Goal: Transaction & Acquisition: Purchase product/service

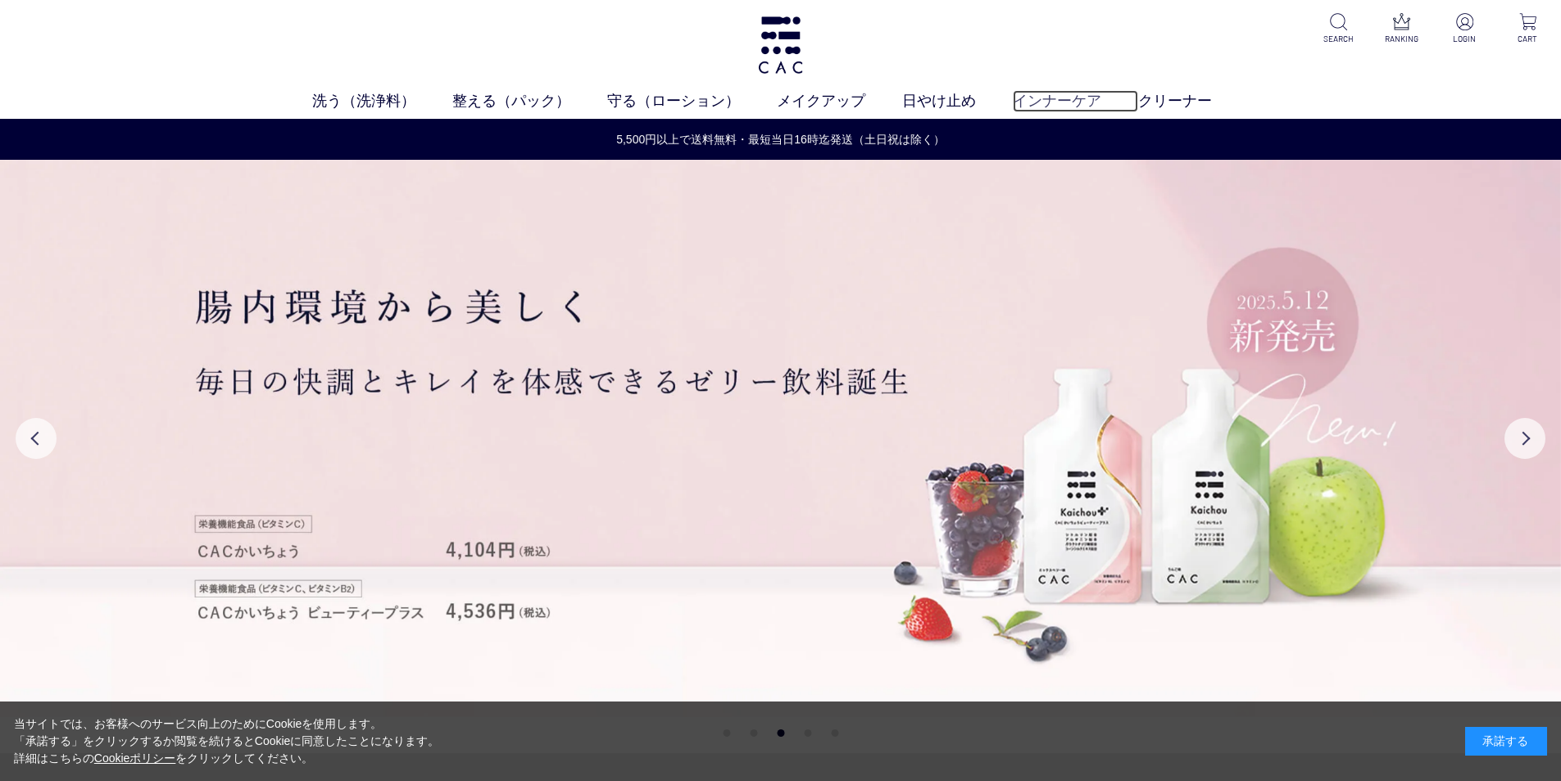
click at [1093, 97] on link "インナーケア" at bounding box center [1075, 101] width 125 height 22
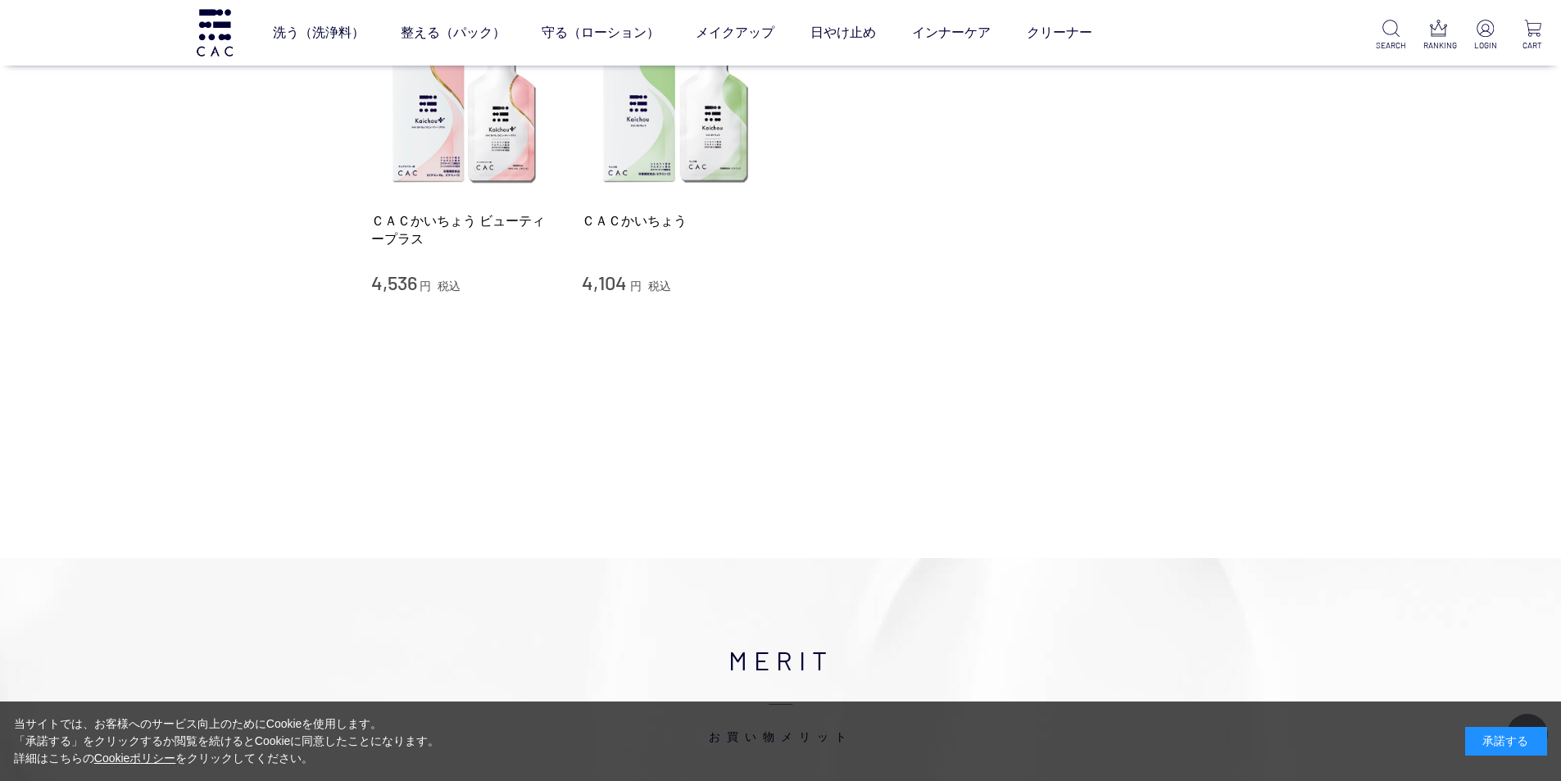
scroll to position [82, 0]
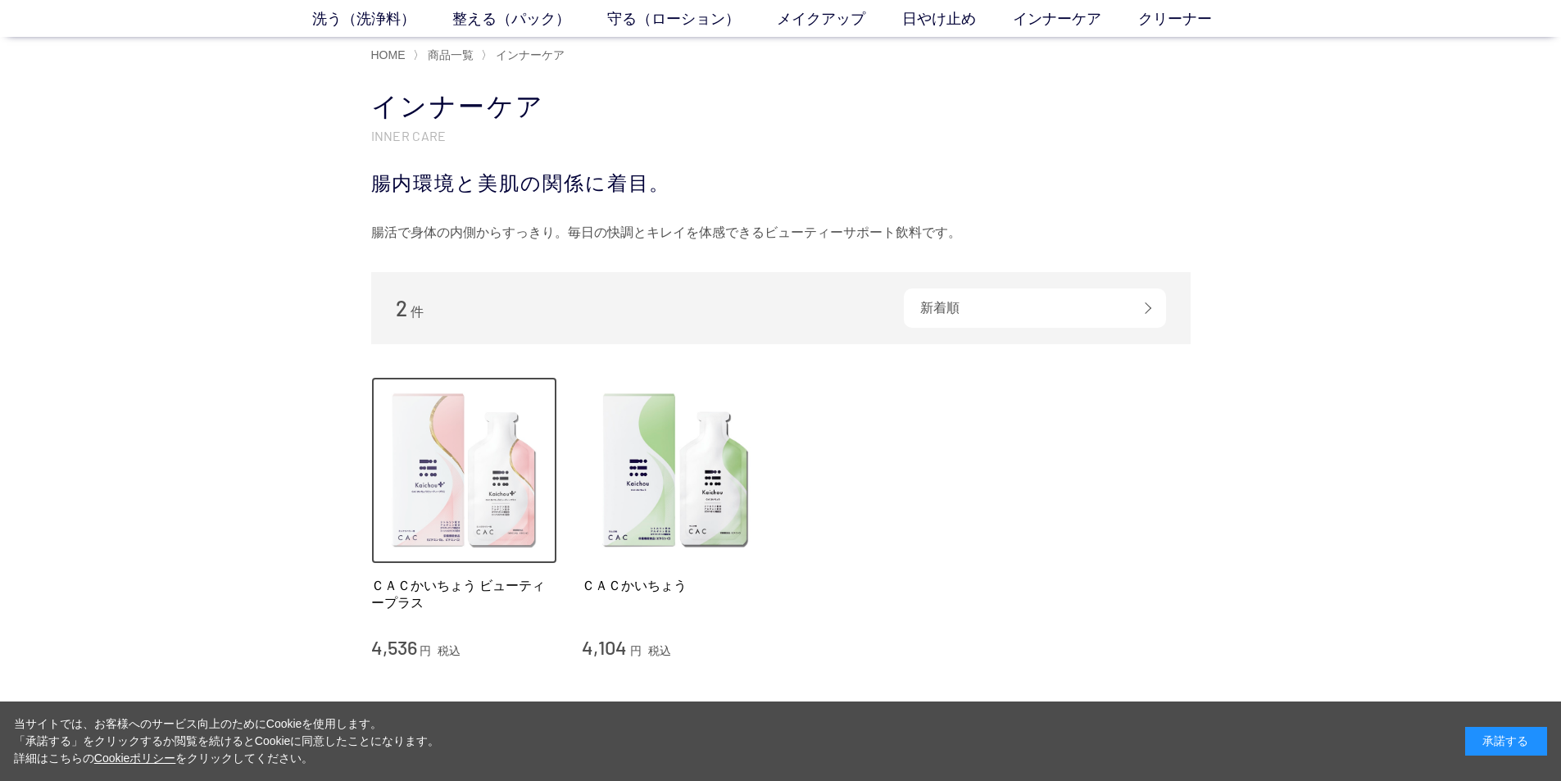
click at [483, 465] on img at bounding box center [464, 470] width 187 height 187
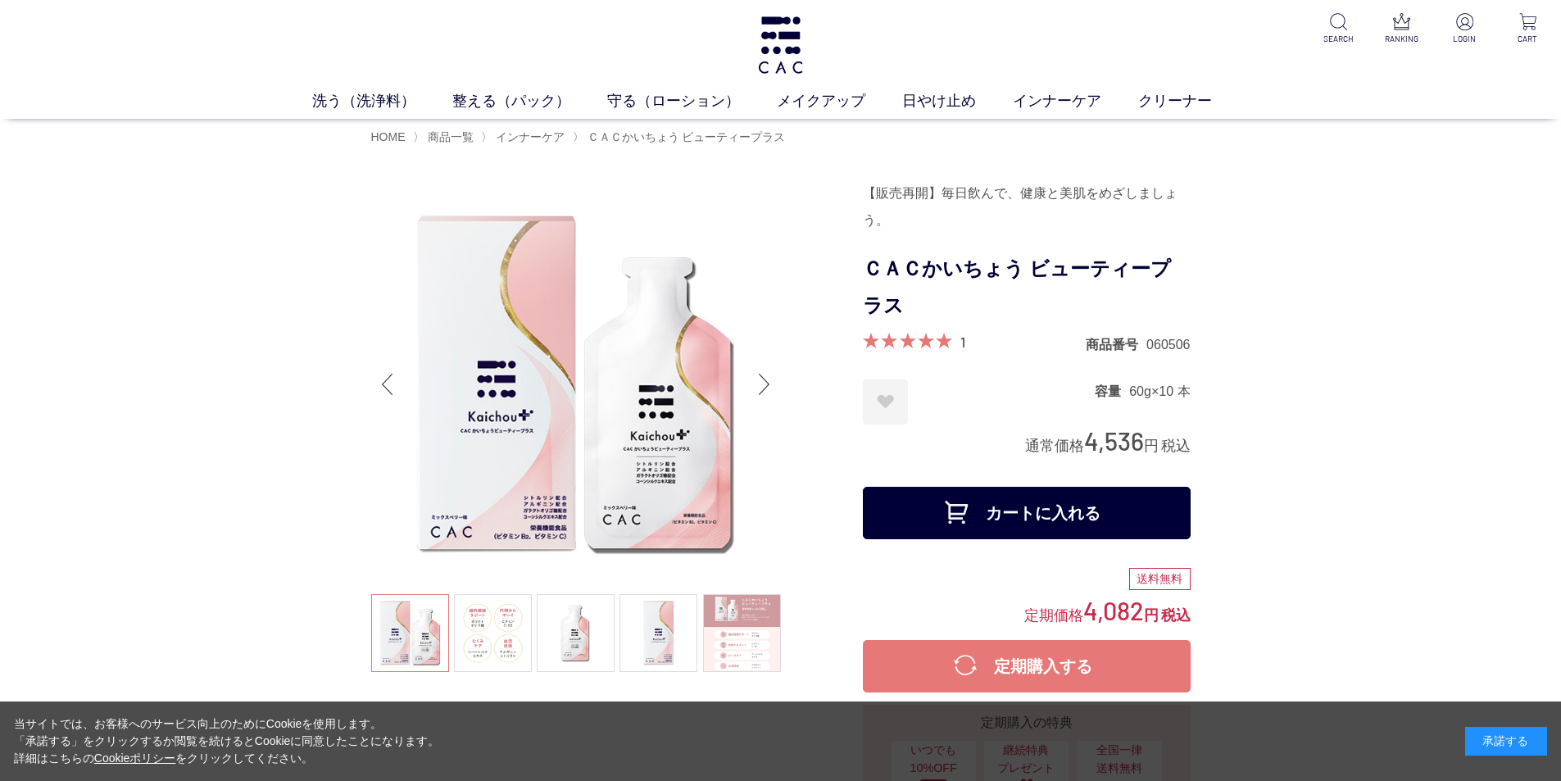
drag, startPoint x: 500, startPoint y: 614, endPoint x: 483, endPoint y: 626, distance: 21.1
click at [483, 626] on link at bounding box center [493, 633] width 78 height 78
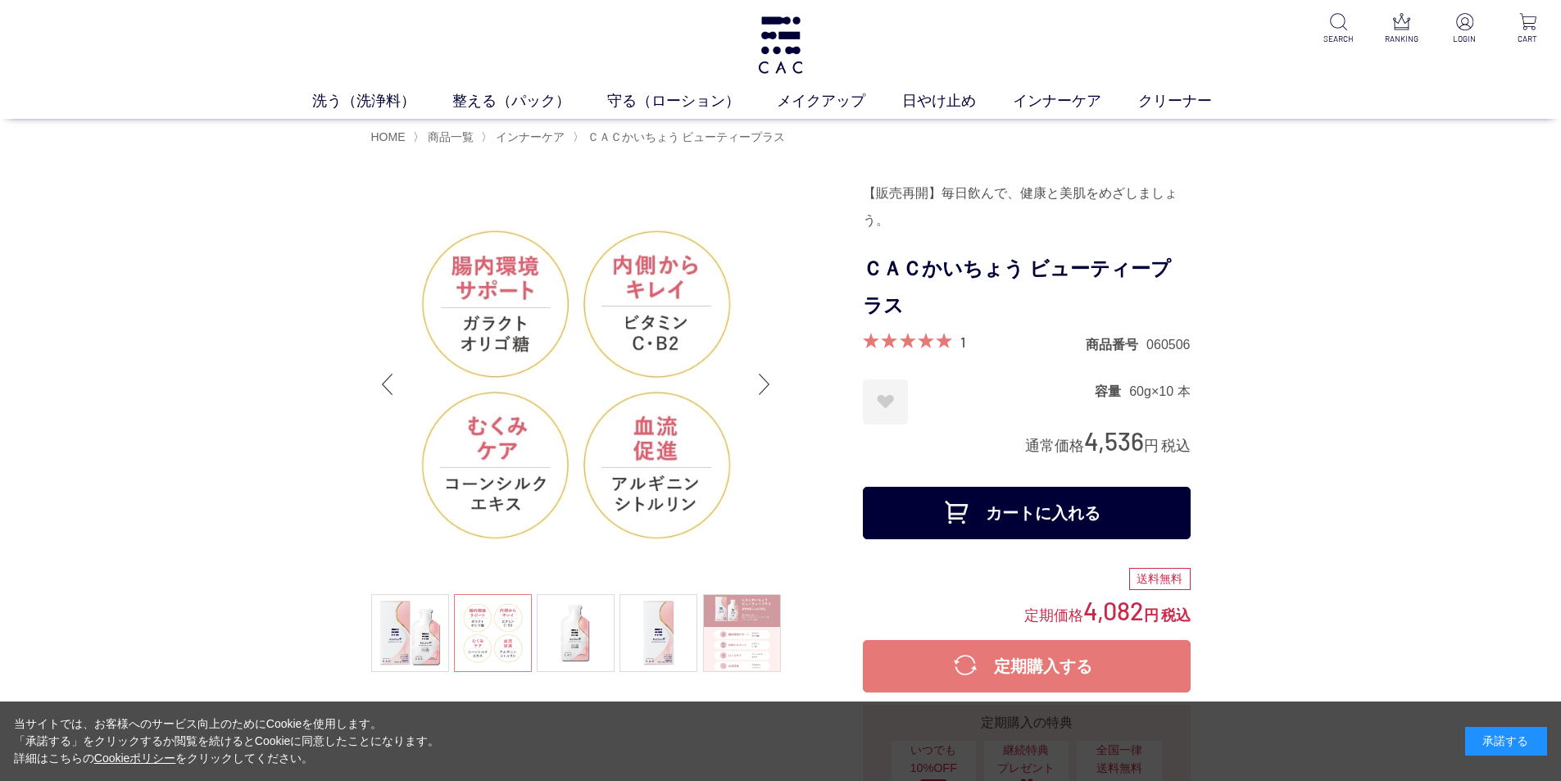
click at [726, 645] on link at bounding box center [742, 633] width 78 height 78
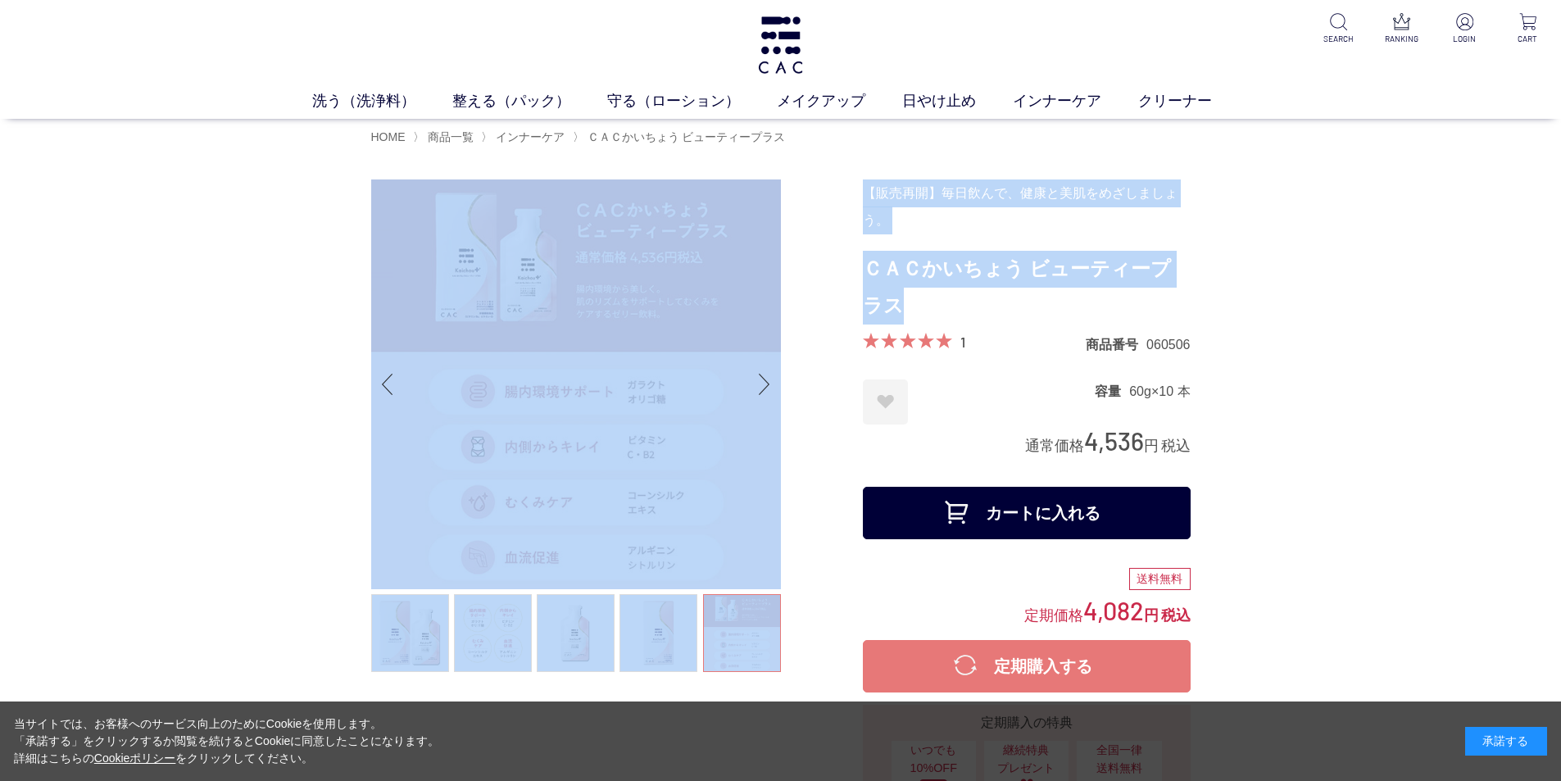
drag, startPoint x: 853, startPoint y: 252, endPoint x: 937, endPoint y: 284, distance: 90.0
click at [900, 267] on h1 "ＣＡＣかいちょう ビューティープラス" at bounding box center [1027, 288] width 328 height 74
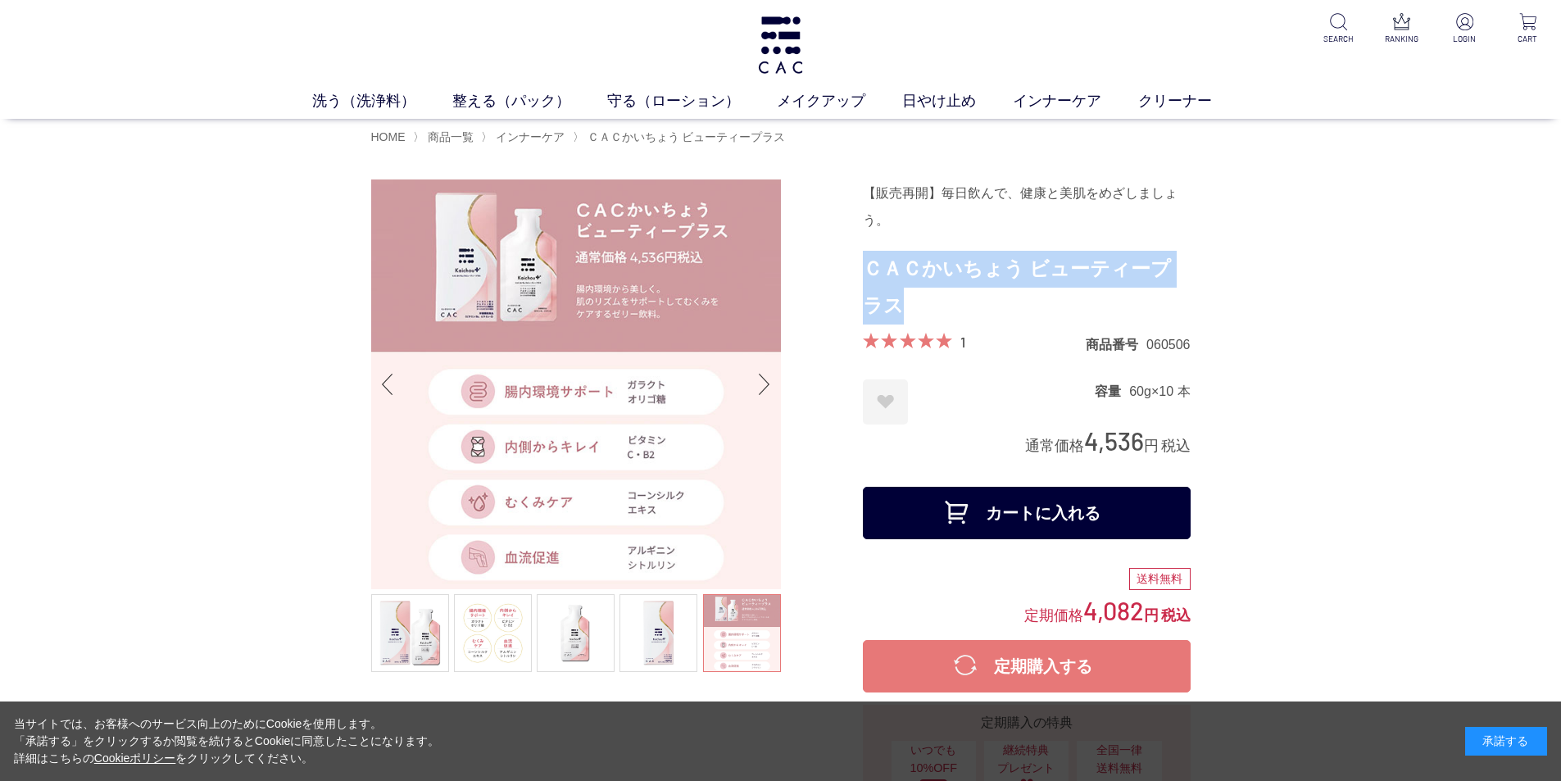
drag, startPoint x: 864, startPoint y: 269, endPoint x: 895, endPoint y: 297, distance: 41.7
click at [895, 297] on h1 "ＣＡＣかいちょう ビューティープラス" at bounding box center [1027, 288] width 328 height 74
copy h1 "ＣＡＣかいちょう ビューティープラス"
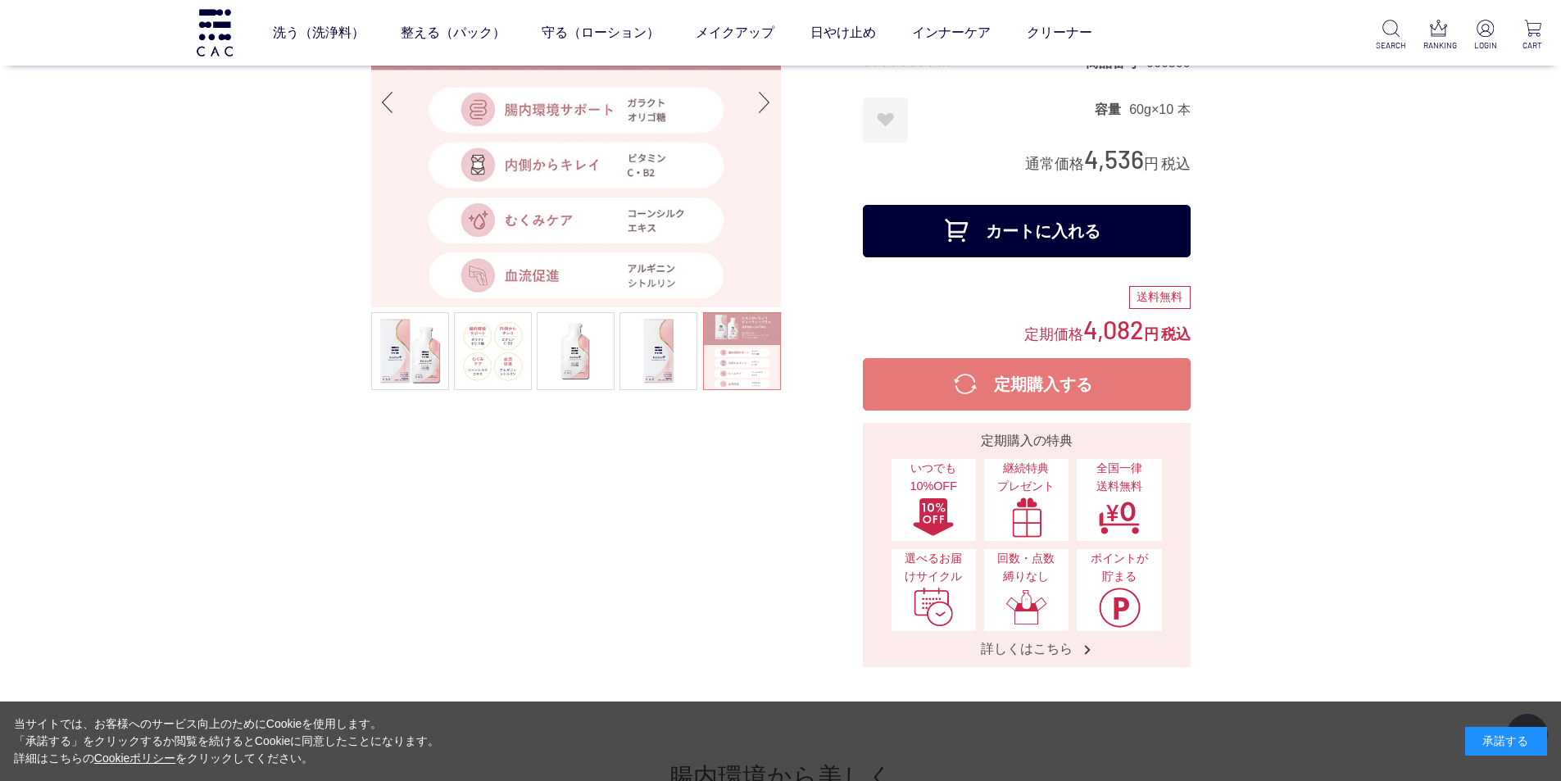
scroll to position [164, 0]
click at [574, 372] on link at bounding box center [576, 350] width 78 height 78
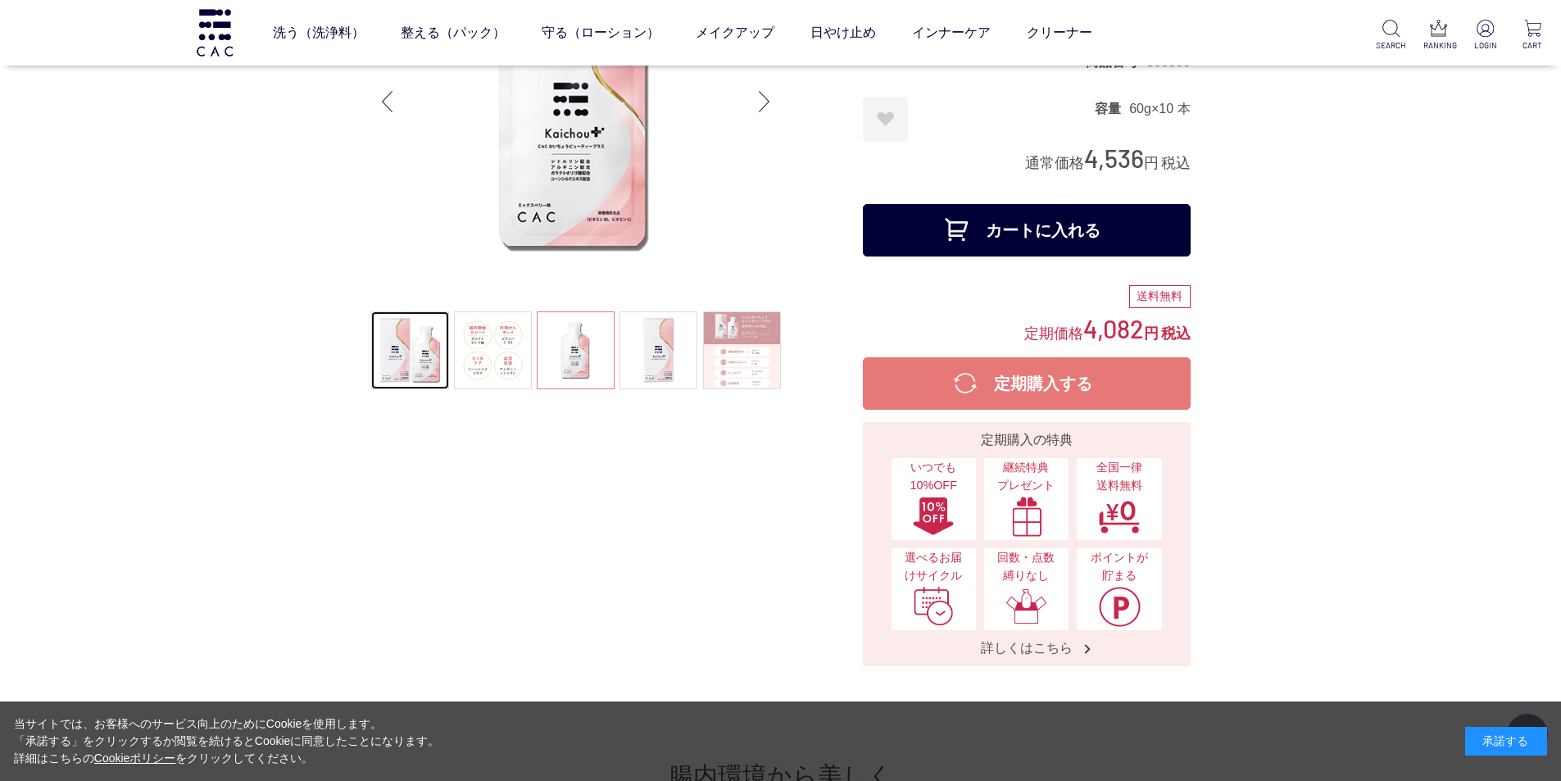
click at [409, 365] on link at bounding box center [410, 350] width 78 height 78
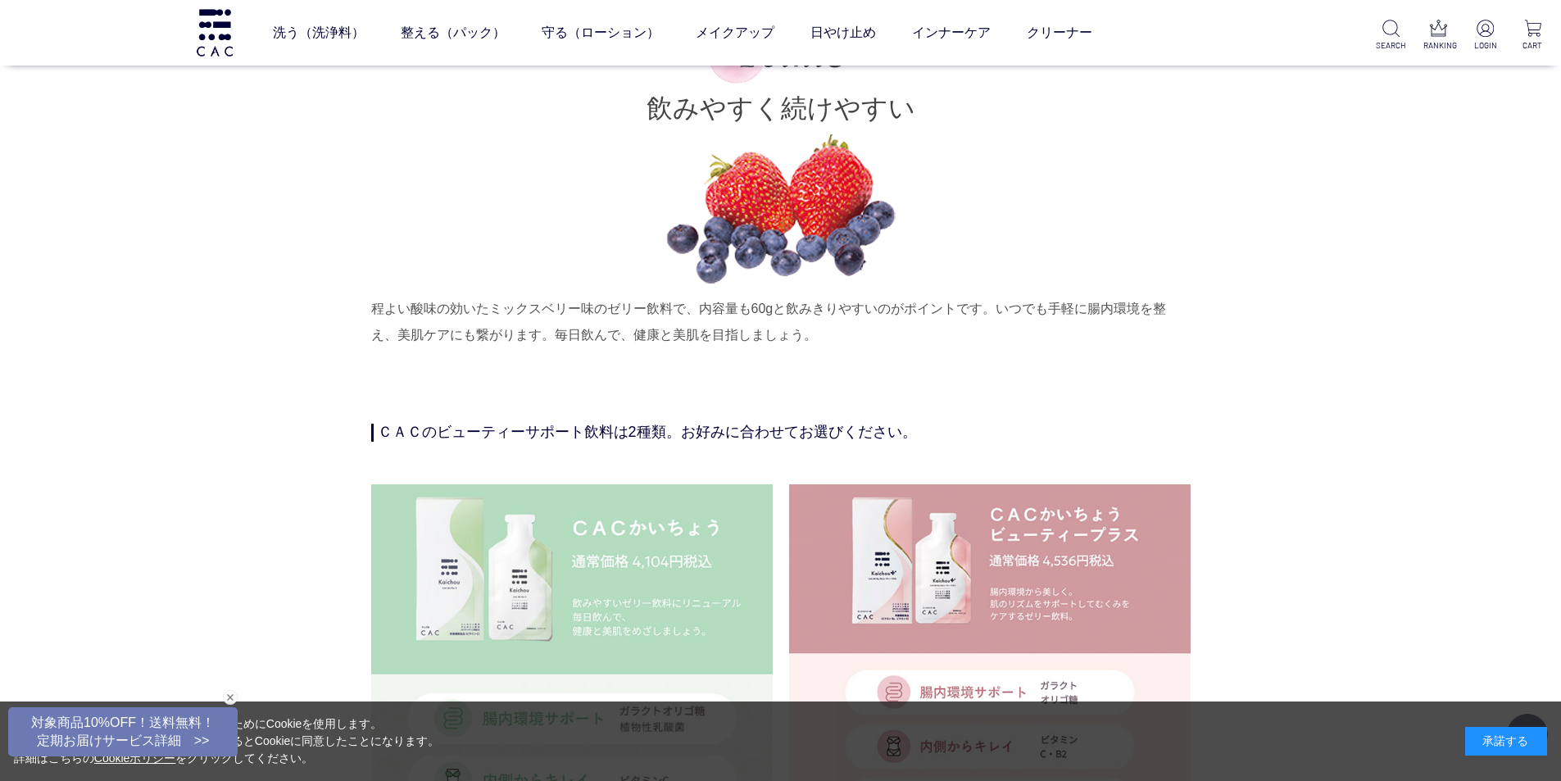
scroll to position [3933, 0]
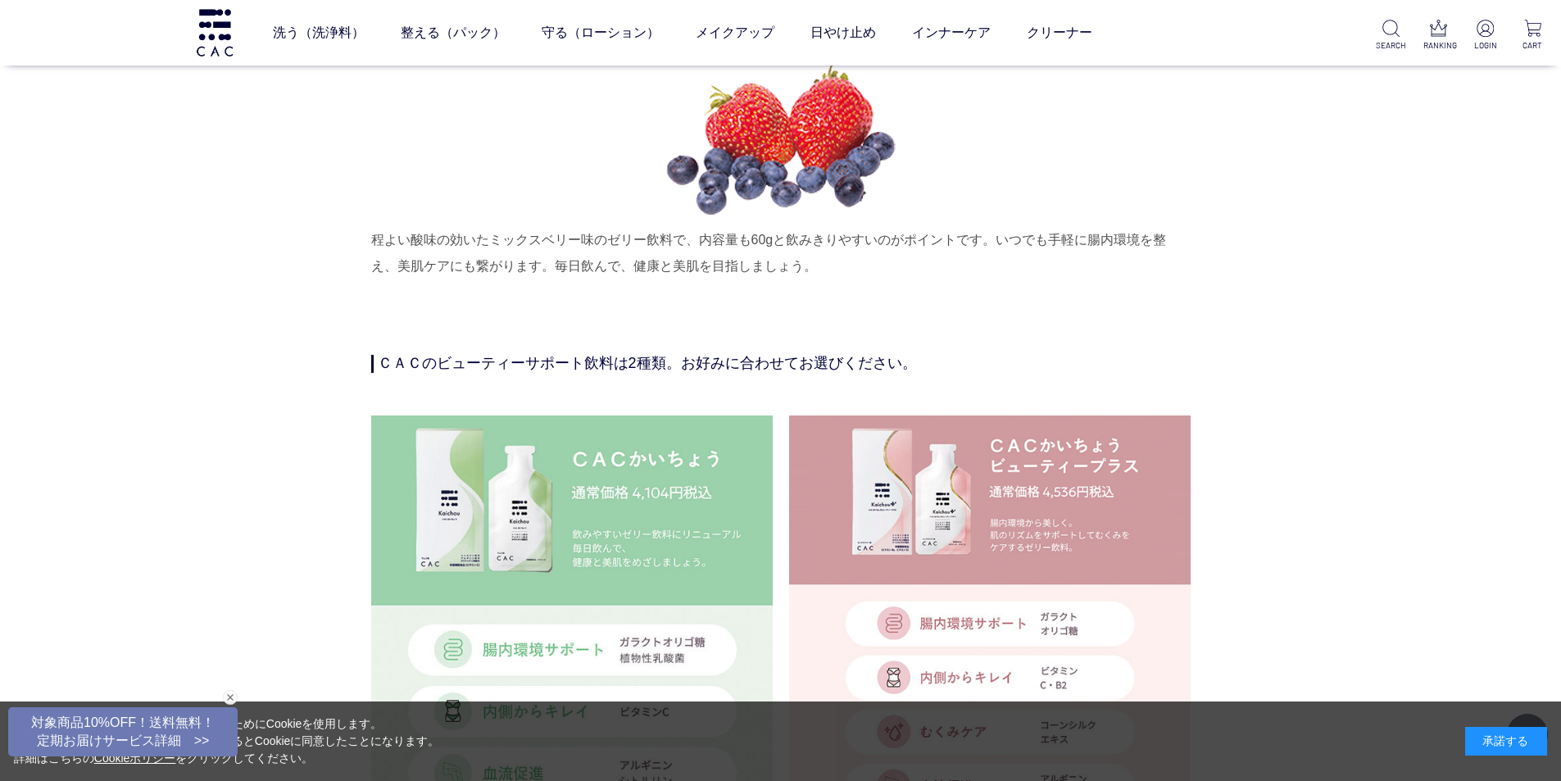
click at [984, 524] on img at bounding box center [990, 616] width 402 height 402
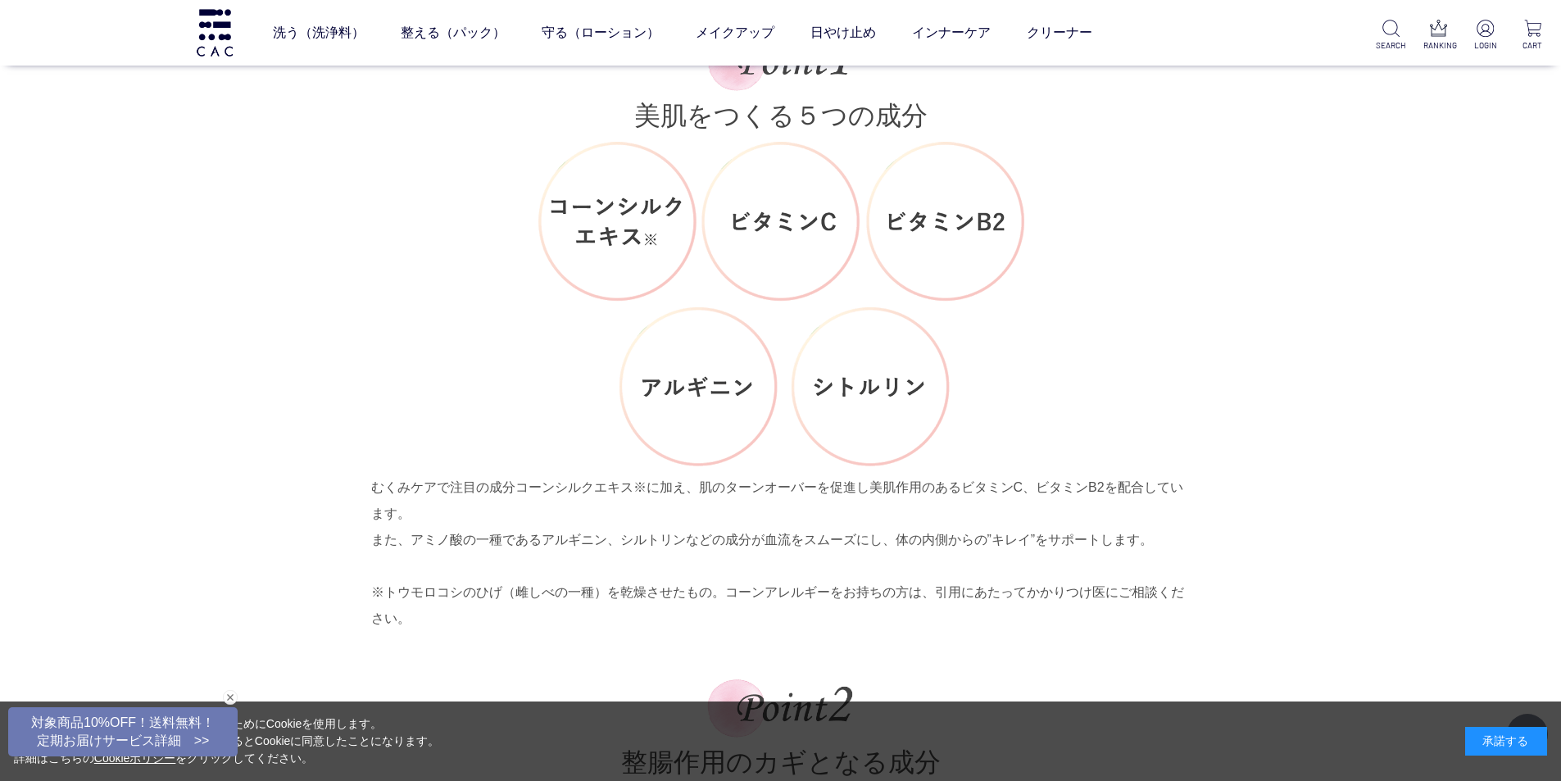
scroll to position [2950, 0]
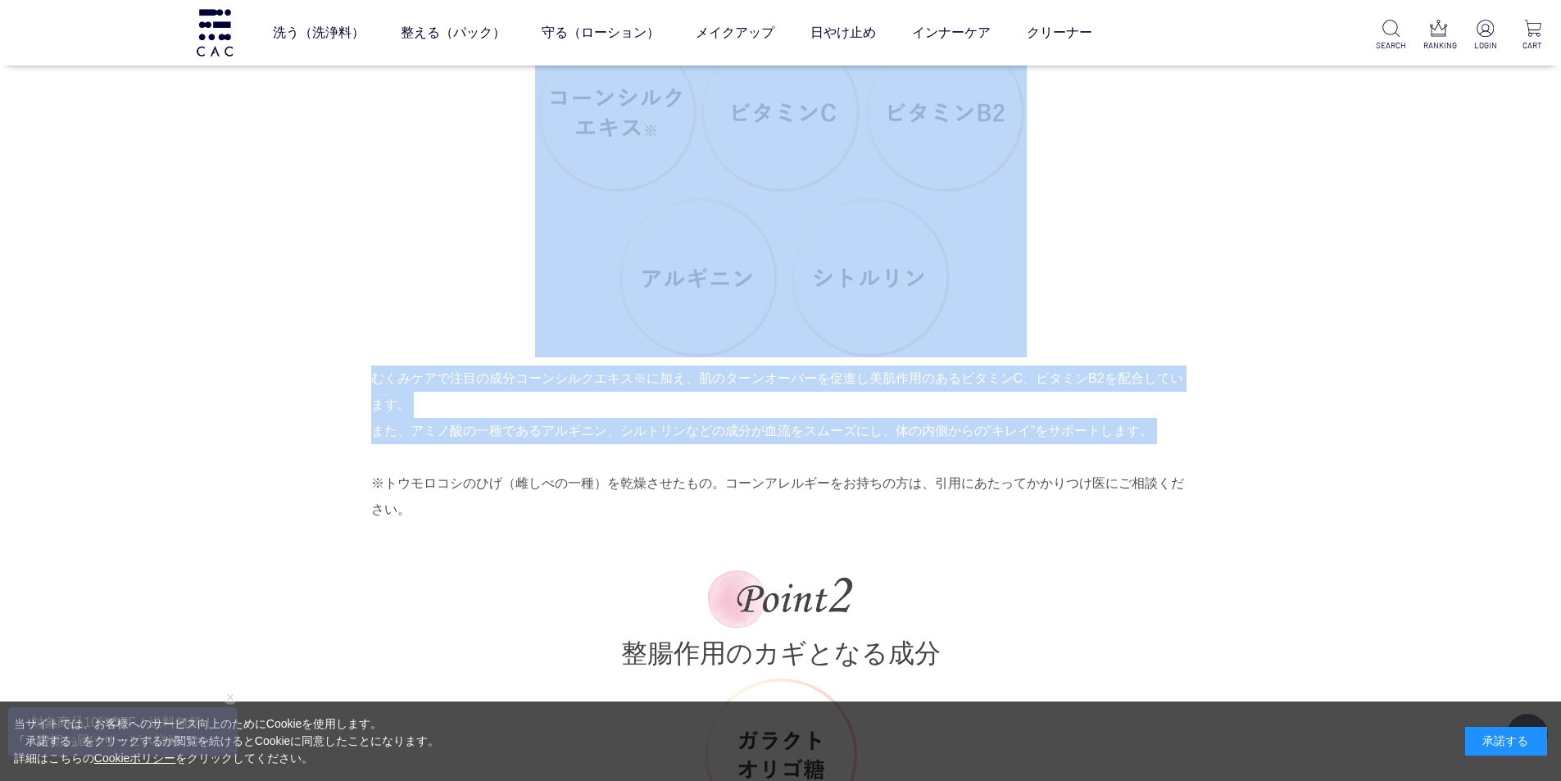
drag, startPoint x: 368, startPoint y: 374, endPoint x: 614, endPoint y: 455, distance: 258.6
click at [614, 455] on div "腸内環境から美しく 毎日の快調と美肌をサポート 「ＣＡＣかいちょう」に美肌サポート成分をプラスしたゼリー飲料です。 腸内環境と美肌の関係に着目し、 毎日のリズ…" at bounding box center [780, 110] width 819 height 4280
click at [513, 446] on p "むくみケアで注目の成分コーンシルクエキス※に加え、肌のターンオーバーを促進し美肌作用のあるビタミンC、ビタミンB2を配合しています。 また、アミノ酸の一種であ…" at bounding box center [780, 443] width 819 height 157
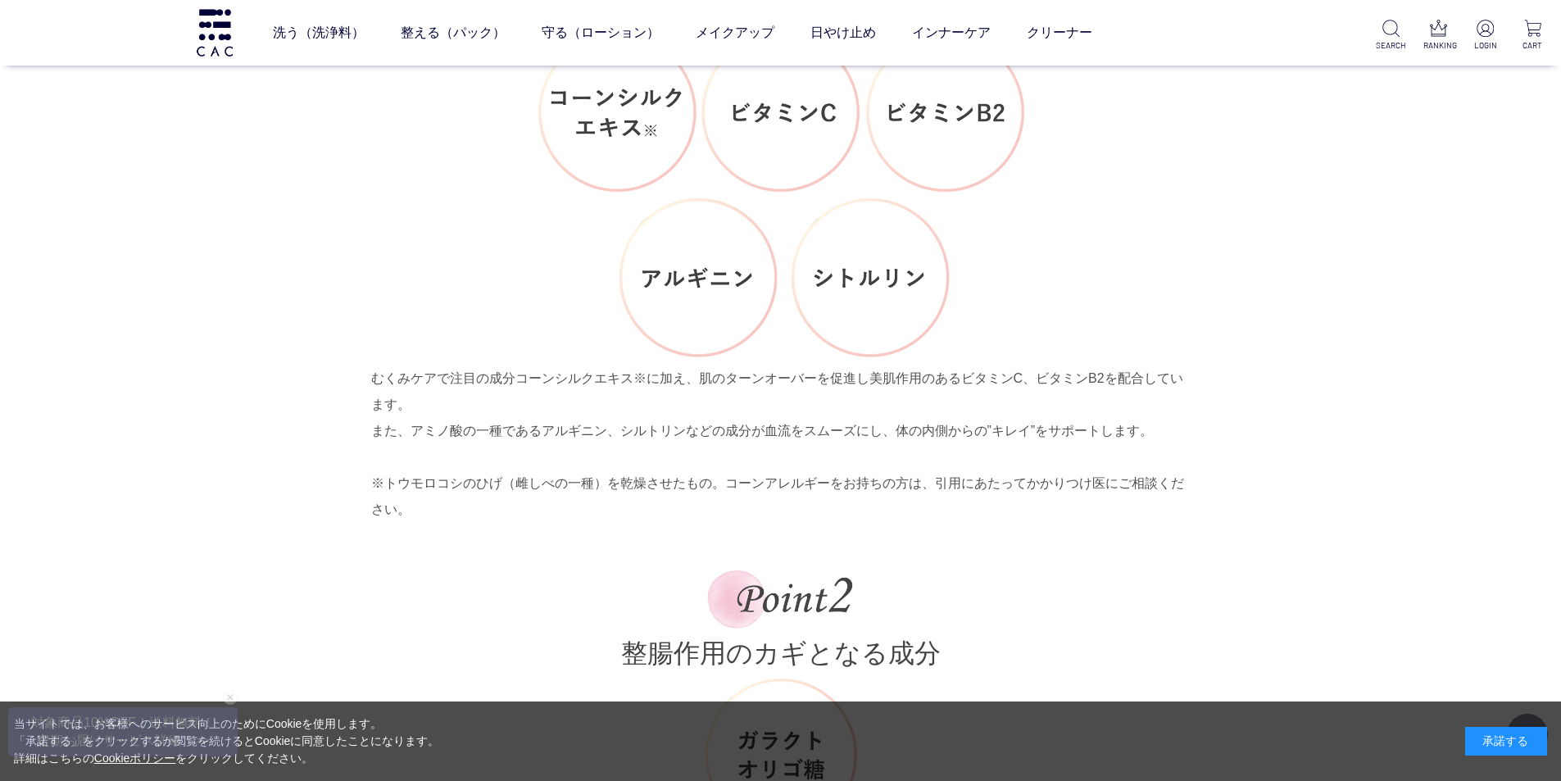
click at [371, 379] on div "腸内環境から美しく 毎日の快調と美肌をサポート 「ＣＡＣかいちょう」に美肌サポート成分をプラスしたゼリー飲料です。 腸内環境と美肌の関係に着目し、 毎日のリズ…" at bounding box center [780, 110] width 819 height 4280
drag, startPoint x: 374, startPoint y: 374, endPoint x: 1148, endPoint y: 505, distance: 785.2
click at [1148, 505] on p "むくみケアで注目の成分コーンシルクエキス※に加え、肌のターンオーバーを促進し美肌作用のあるビタミンC、ビタミンB2を配合しています。 また、アミノ酸の一種であ…" at bounding box center [780, 443] width 819 height 157
copy p "むくみケアで注目の成分コーンシルクエキス※に加え、肌のターンオーバーを促進し美肌作用のあるビタミンC、ビタミンB2を配合しています。 また、アミノ酸の一種であ…"
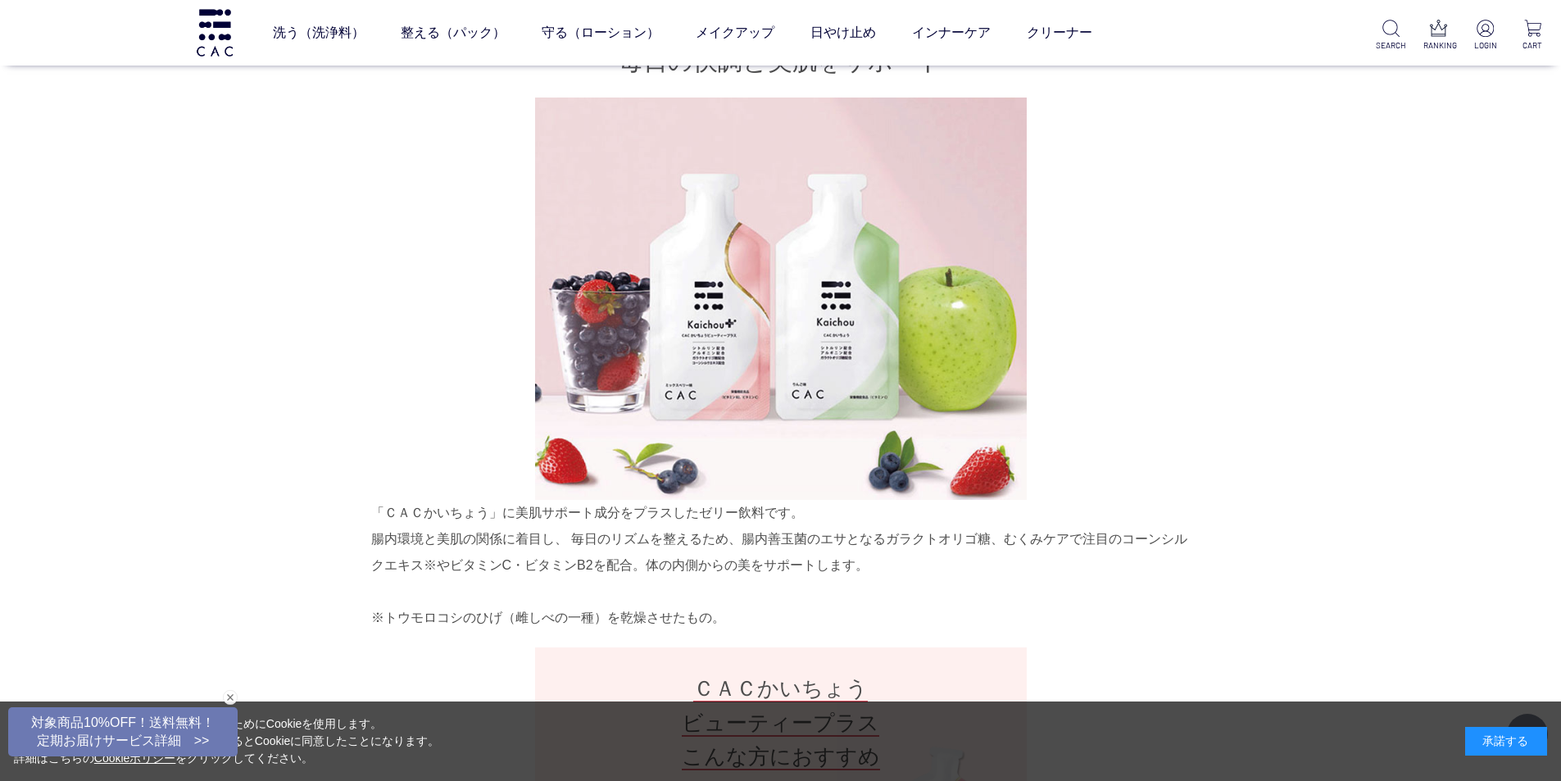
scroll to position [1065, 0]
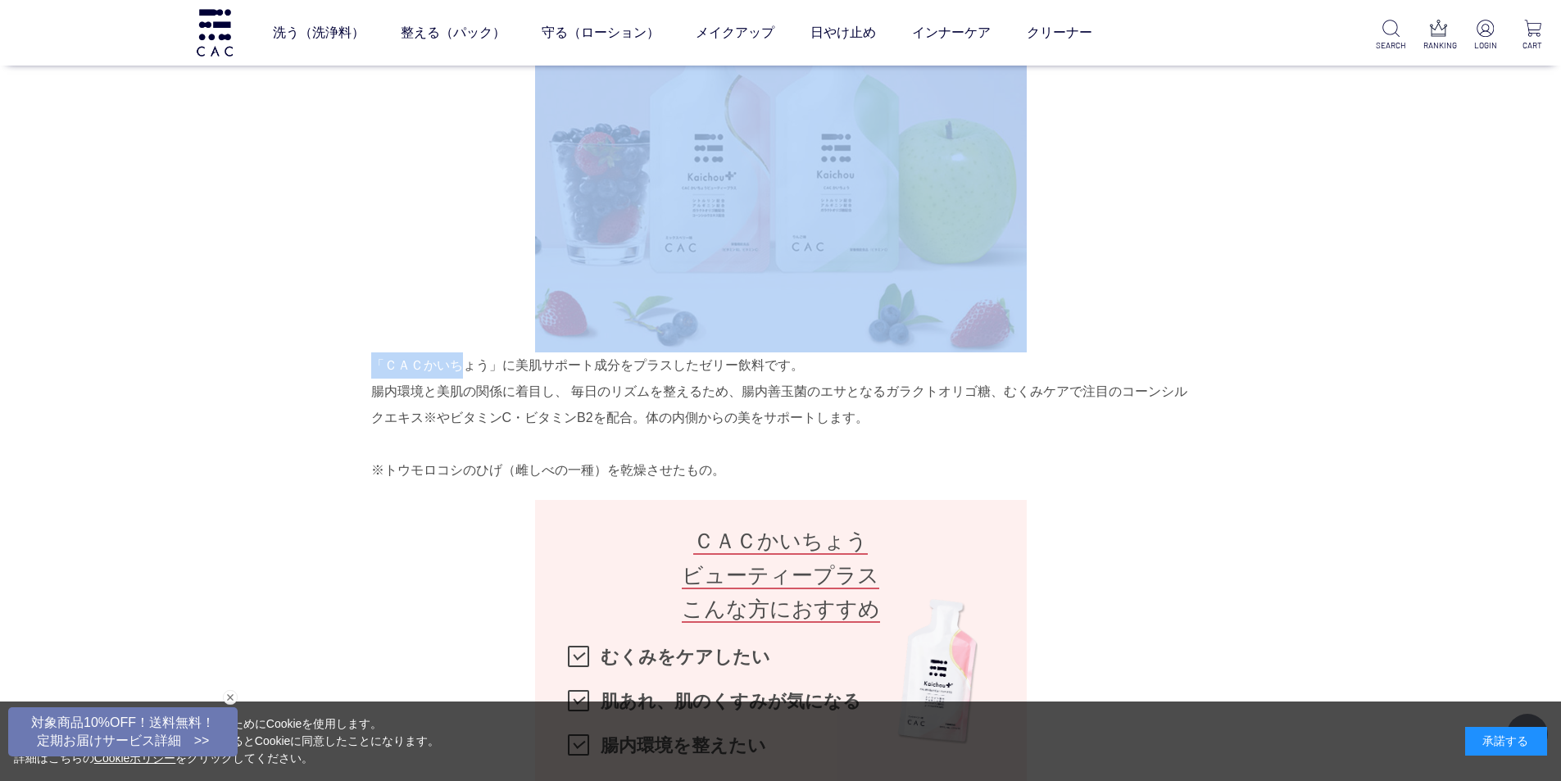
drag, startPoint x: 358, startPoint y: 364, endPoint x: 462, endPoint y: 374, distance: 104.6
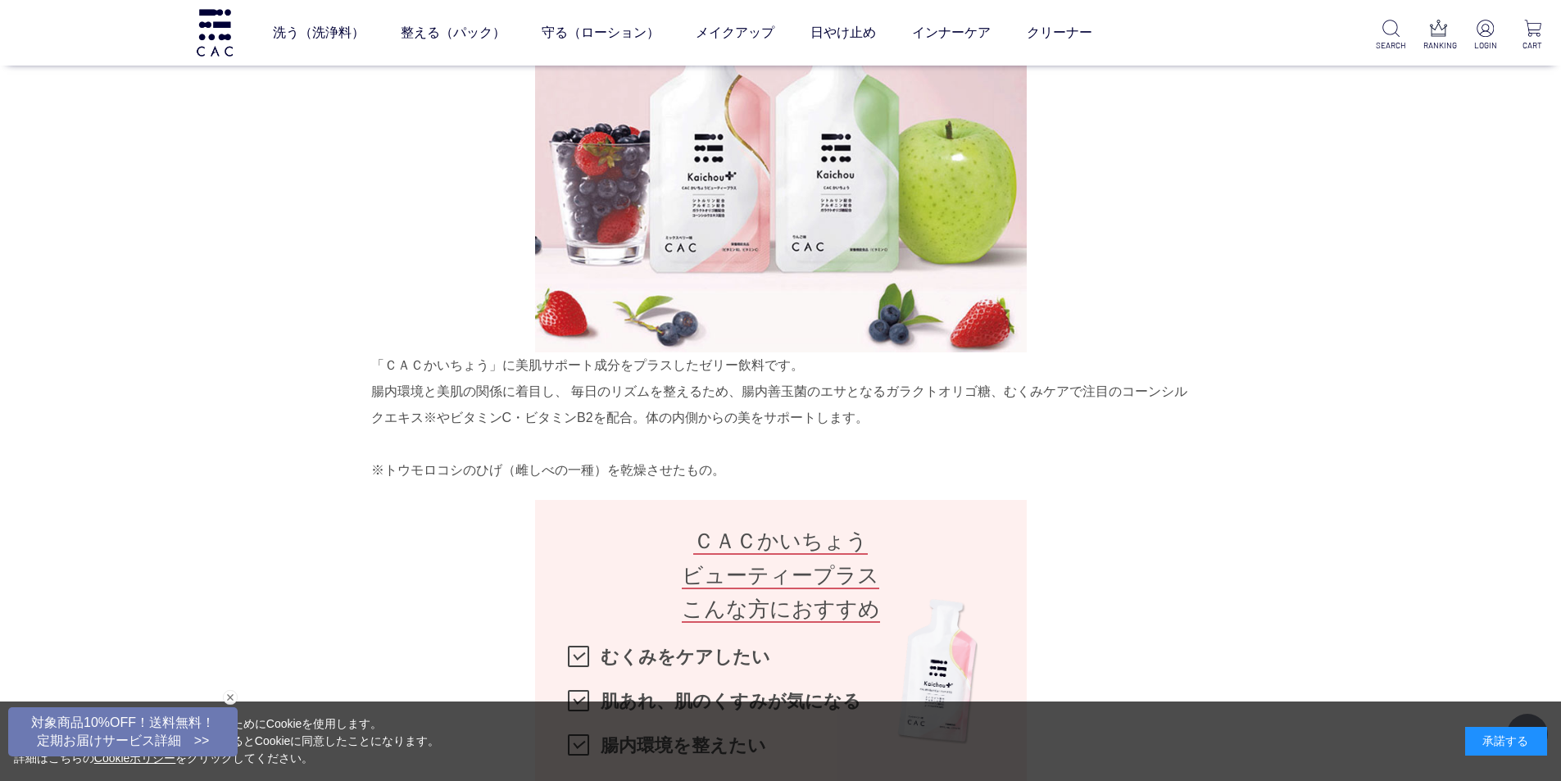
click at [382, 386] on div "「ＣＡＣかいちょう」に美肌サポート成分をプラスしたゼリー飲料です。 腸内環境と美肌の関係に着目し、 毎日のリズムを整えるため、腸内善玉菌のエサとなるガラクトオ…" at bounding box center [780, 417] width 819 height 131
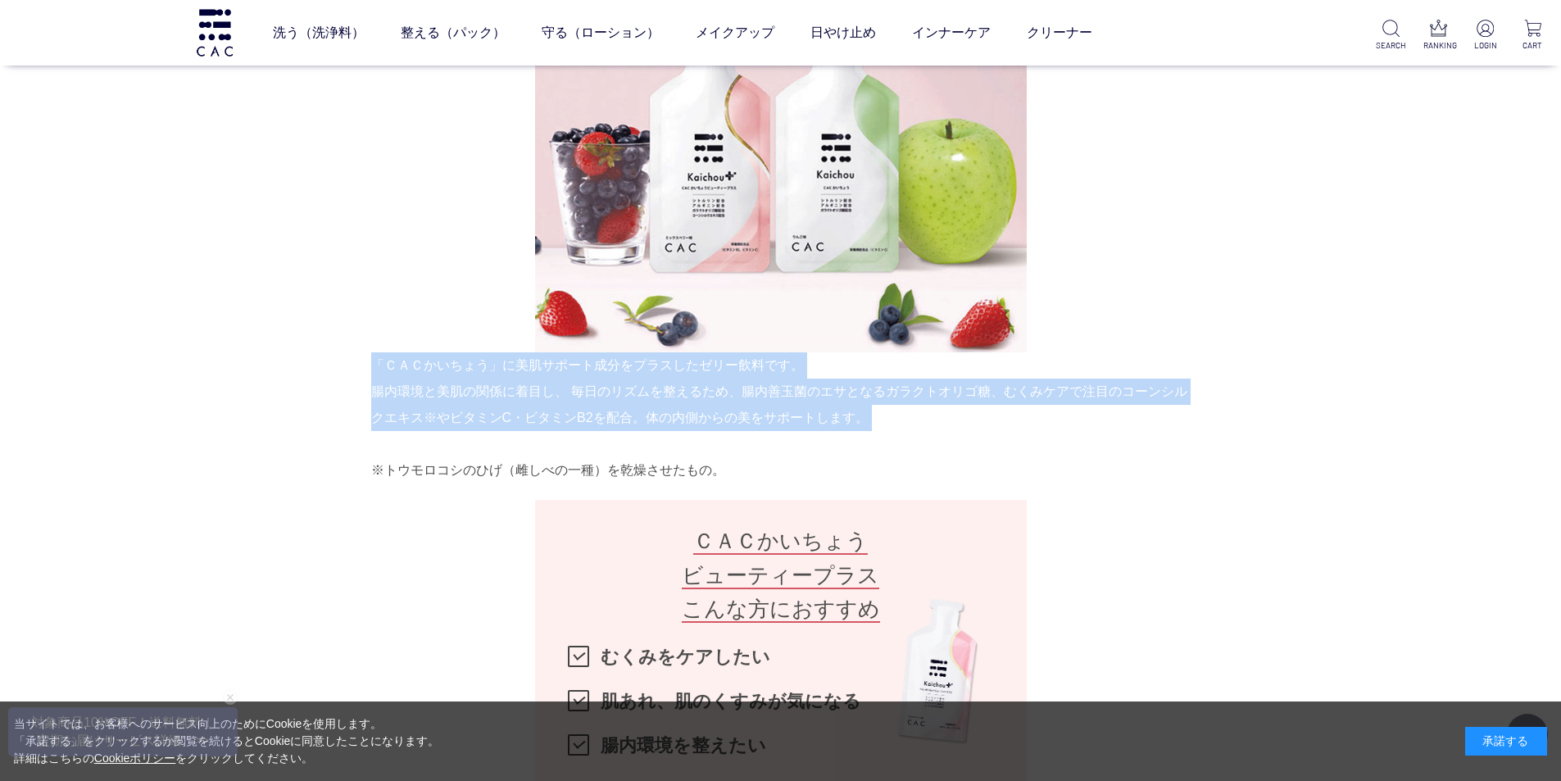
drag, startPoint x: 374, startPoint y: 362, endPoint x: 905, endPoint y: 441, distance: 536.8
click at [905, 441] on div "「ＣＡＣかいちょう」に美肌サポート成分をプラスしたゼリー飲料です。 腸内環境と美肌の関係に着目し、 毎日のリズムを整えるため、腸内善玉菌のエサとなるガラクトオ…" at bounding box center [780, 417] width 819 height 131
copy div "「ＣＡＣかいちょう」に美肌サポート成分をプラスしたゼリー飲料です。 腸内環境と美肌の関係に着目し、 毎日のリズムを整えるため、腸内善玉菌のエサとなるガラクトオ…"
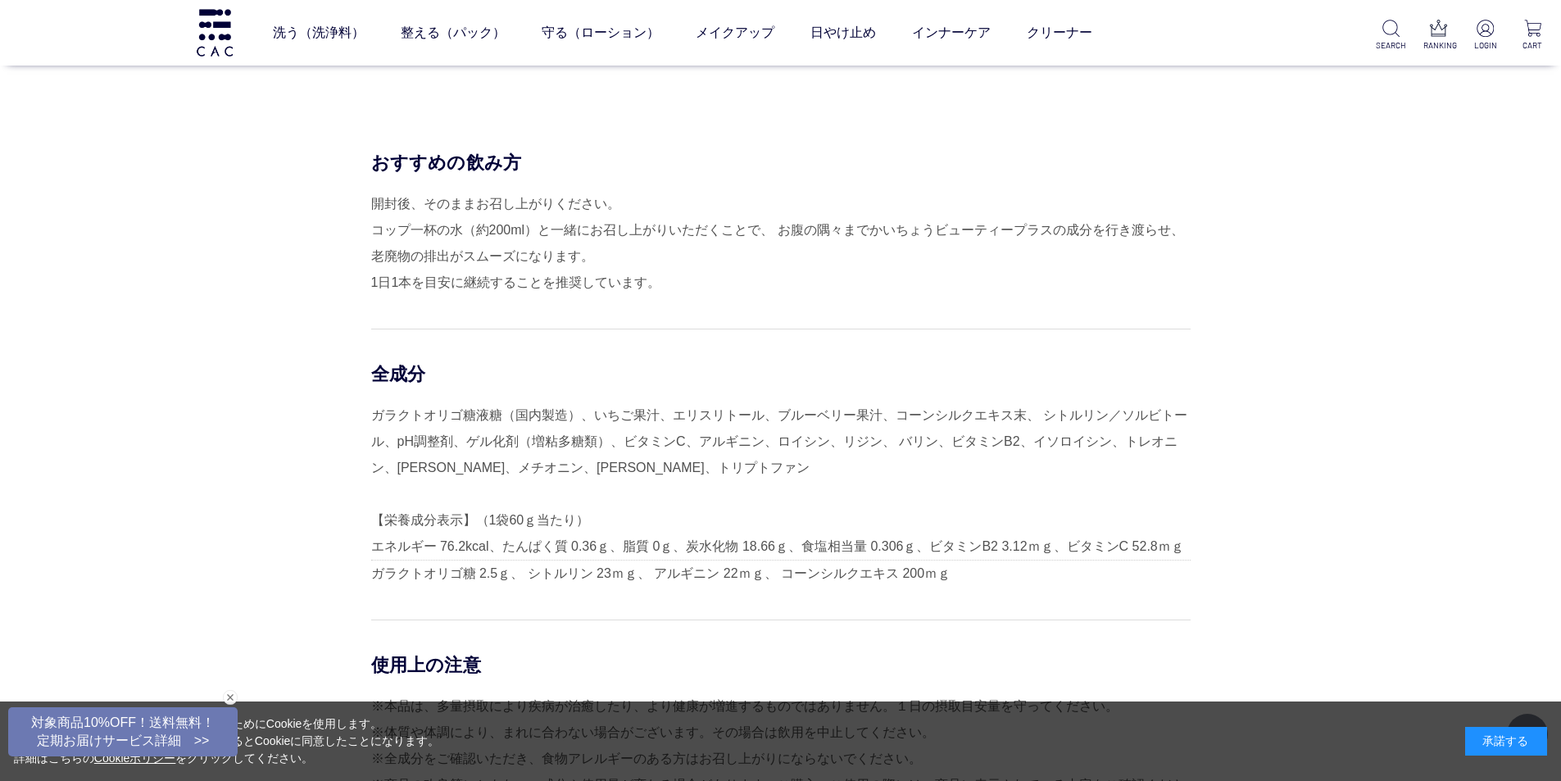
scroll to position [5244, 0]
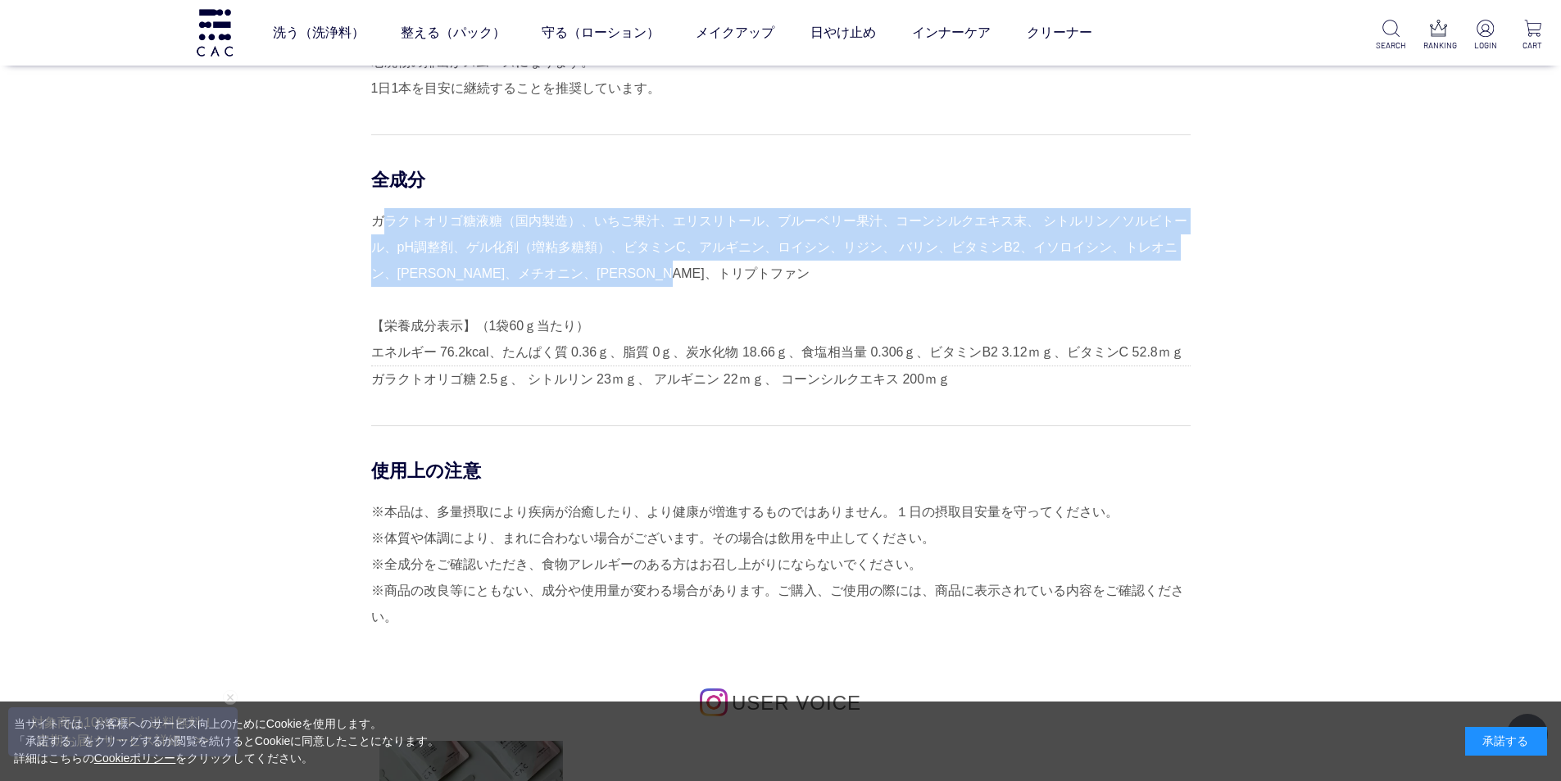
drag, startPoint x: 375, startPoint y: 223, endPoint x: 770, endPoint y: 272, distance: 398.0
click at [770, 272] on div "ガラクトオリゴ糖液糖（国内製造）、いちご果汁、エリスリトール、ブルーベリー果汁、コーンシルクエキス末、 シトルリン／ソルビトール、pH調整剤、ゲル化剤（増粘多…" at bounding box center [780, 300] width 819 height 184
copy div "ガラクトオリゴ糖液糖（国内製造）、いちご果汁、エリスリトール、ブルーベリー果汁、コーンシルクエキス末、 シトルリン／ソルビトール、pH調整剤、ゲル化剤（増粘多…"
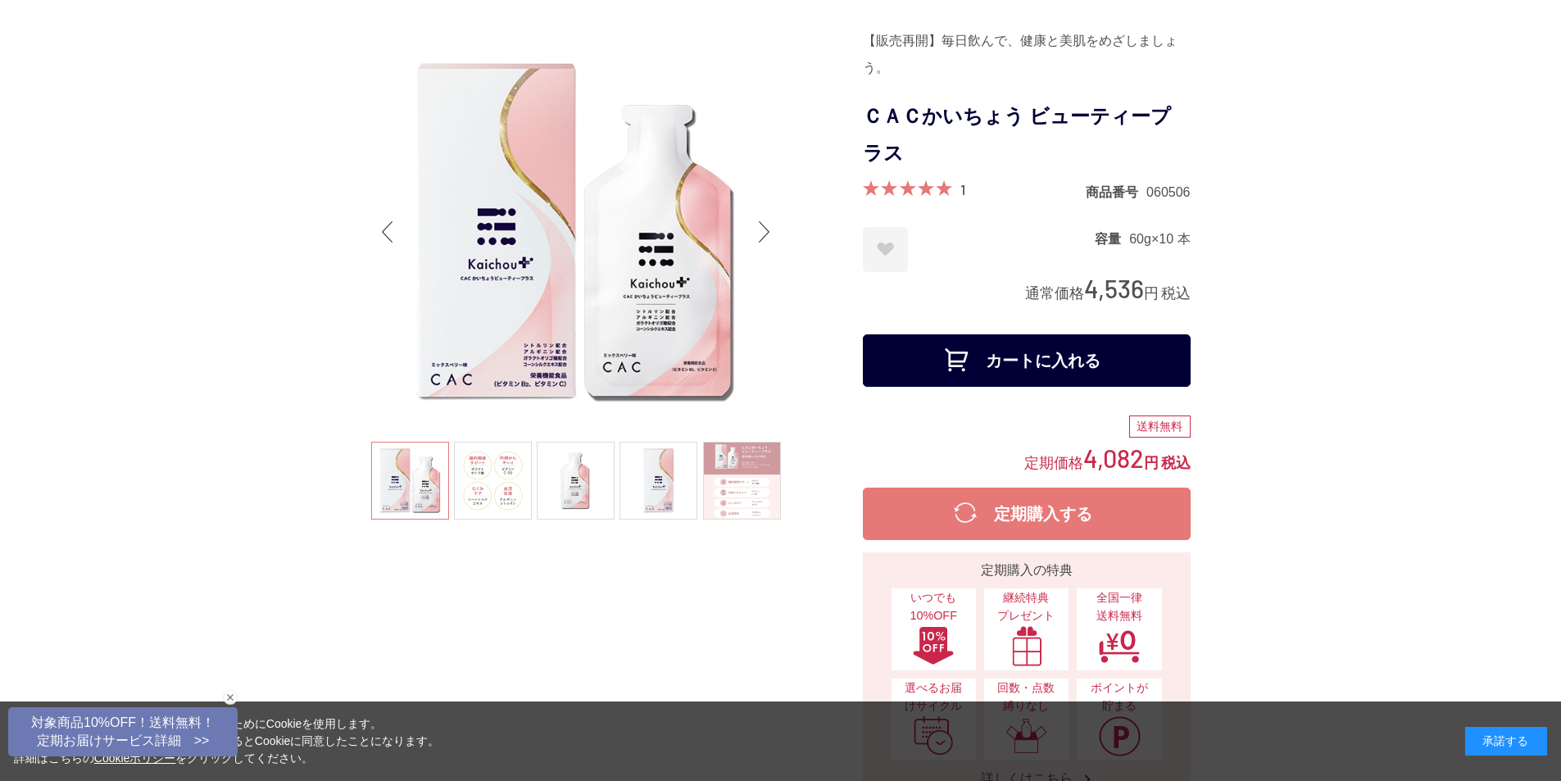
scroll to position [0, 0]
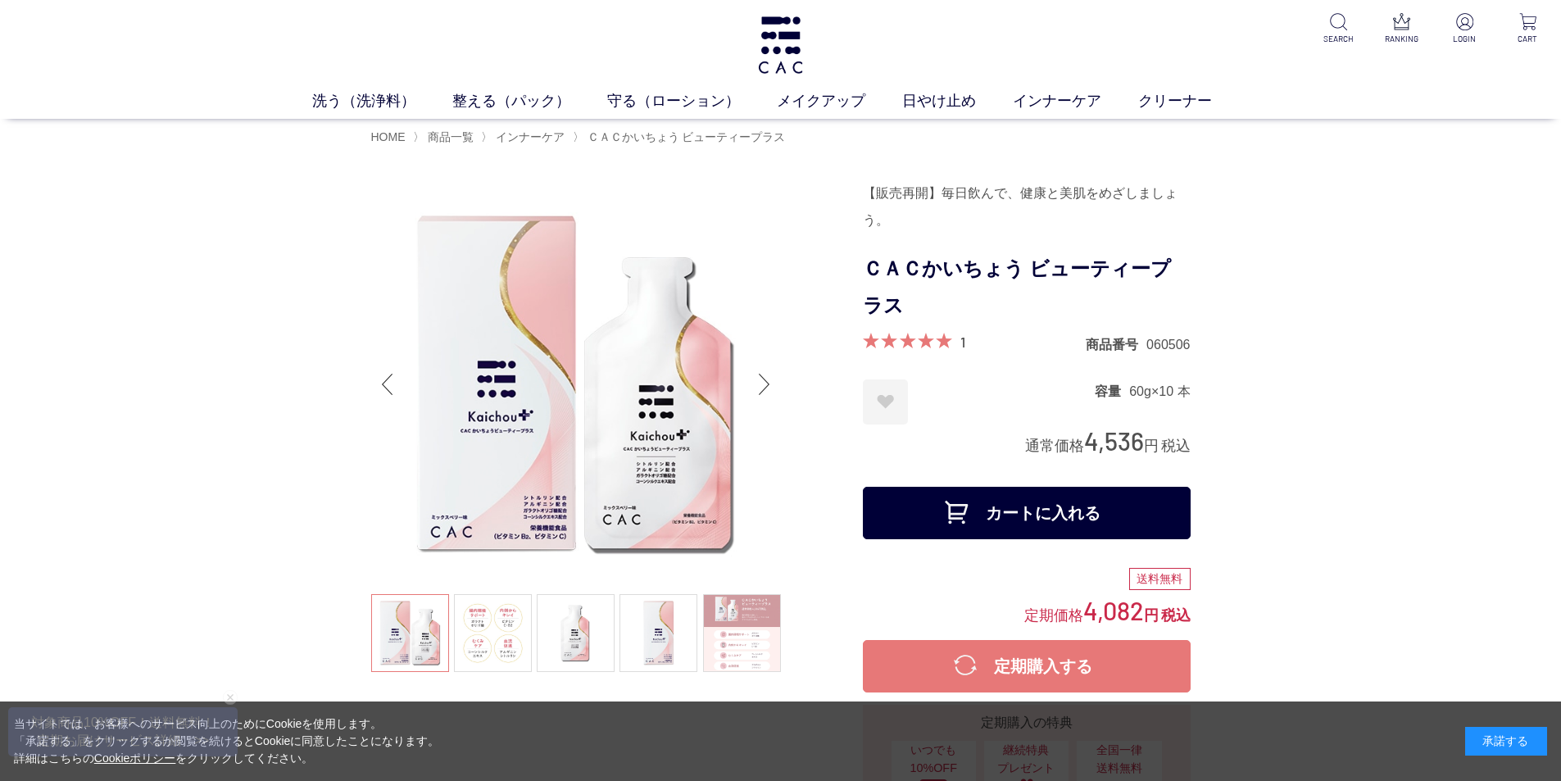
drag, startPoint x: 1417, startPoint y: 287, endPoint x: 1267, endPoint y: 286, distance: 150.0
